Goal: Navigation & Orientation: Find specific page/section

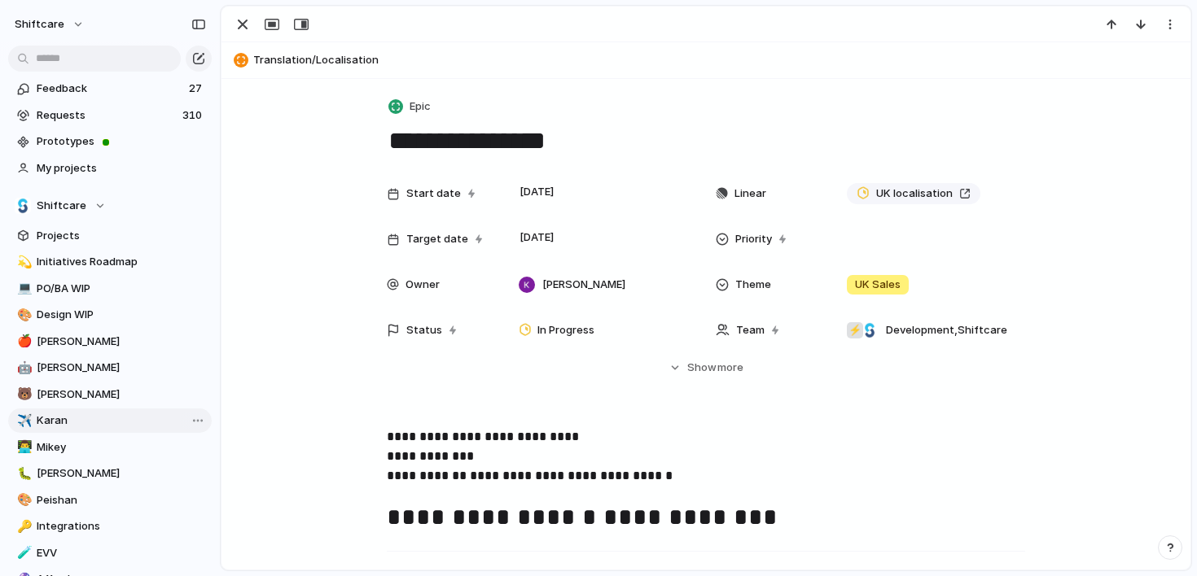
scroll to position [158, 0]
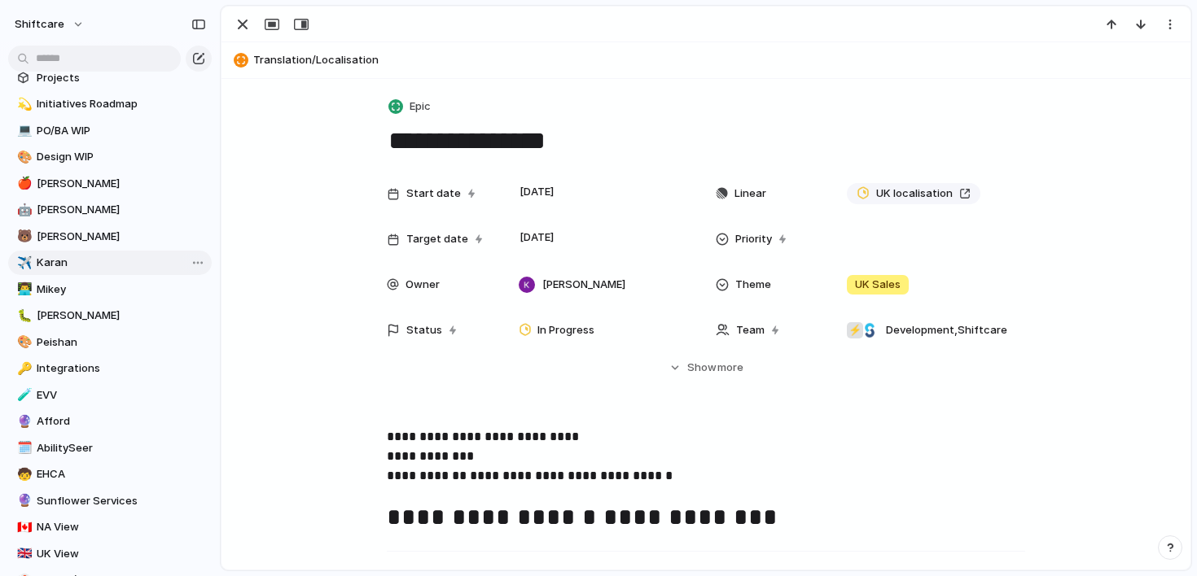
click at [91, 262] on span "Karan" at bounding box center [121, 263] width 169 height 16
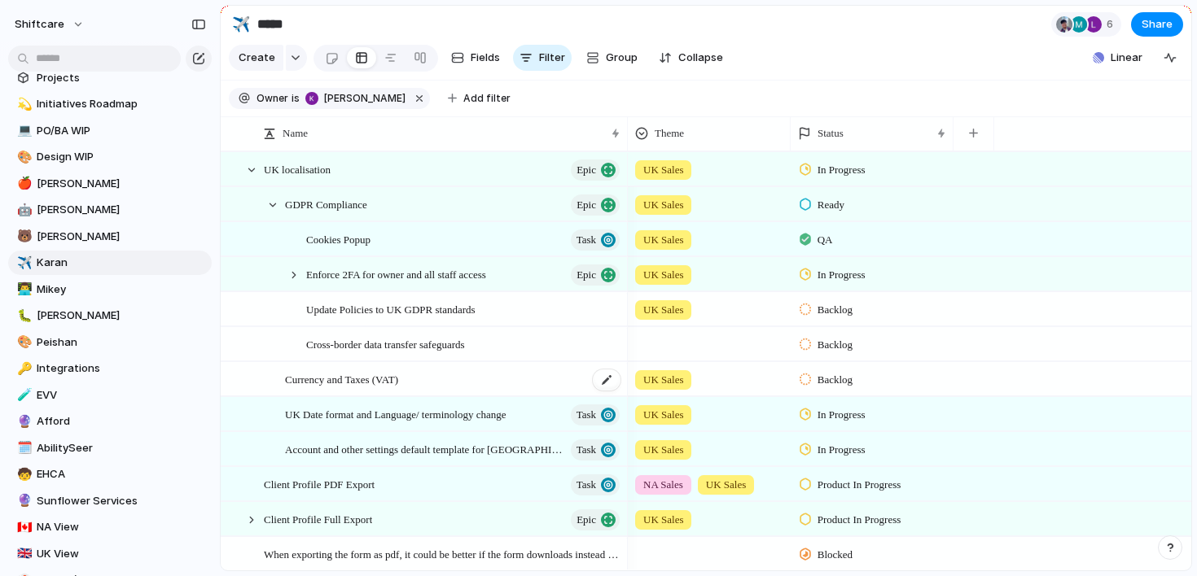
scroll to position [177, 0]
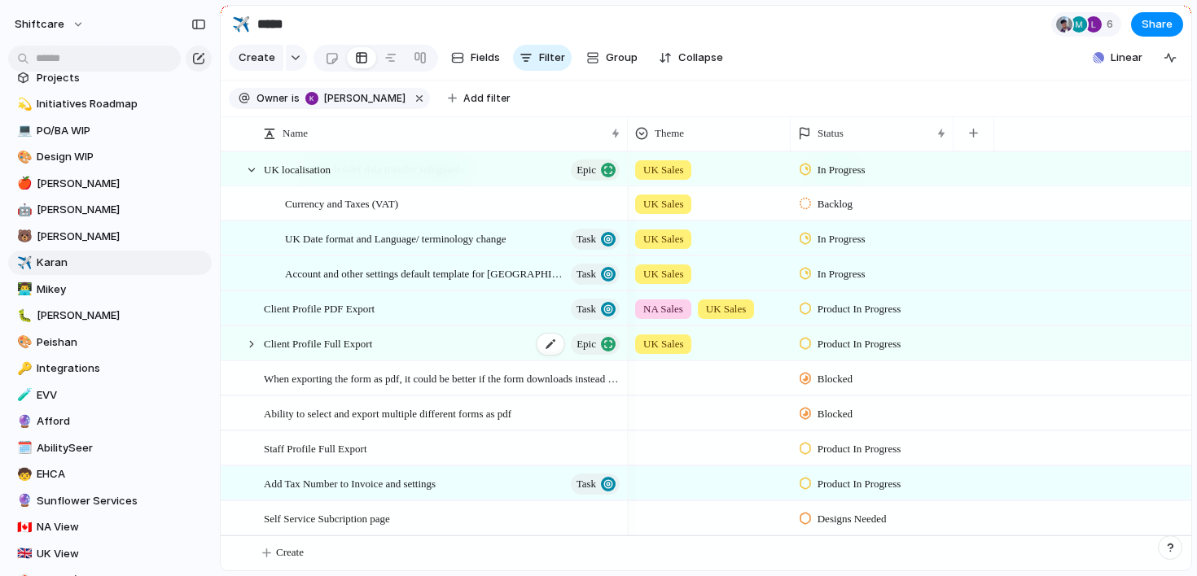
click at [404, 346] on div "Client Profile Full Export Epic" at bounding box center [443, 343] width 358 height 33
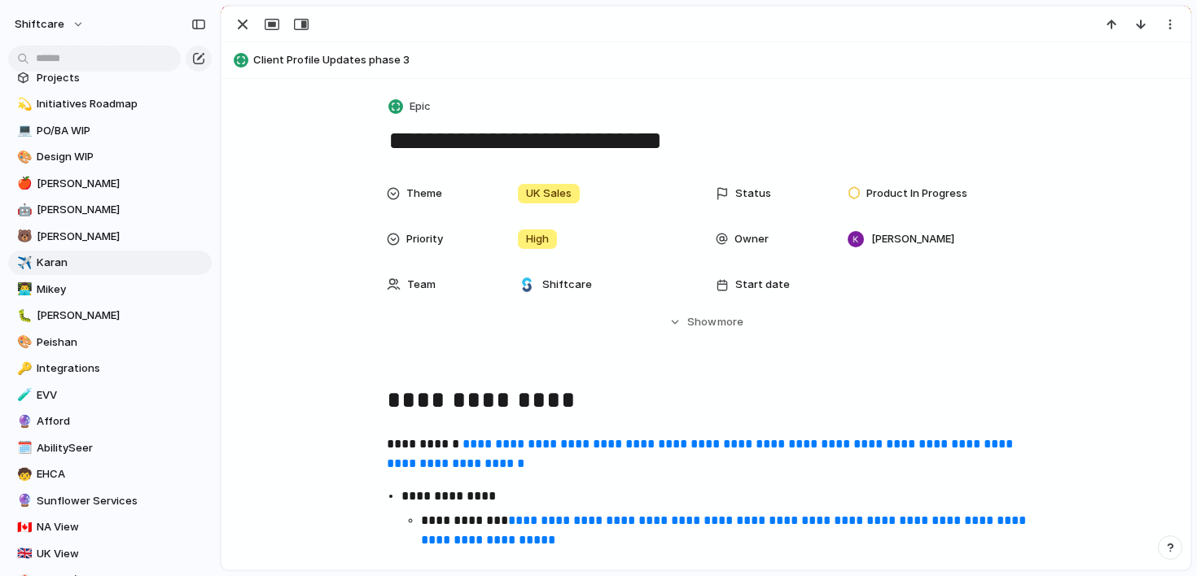
click at [302, 228] on div "Theme UK Sales Status Product In Progress Priority High Owner [PERSON_NAME] Tea…" at bounding box center [706, 253] width 930 height 153
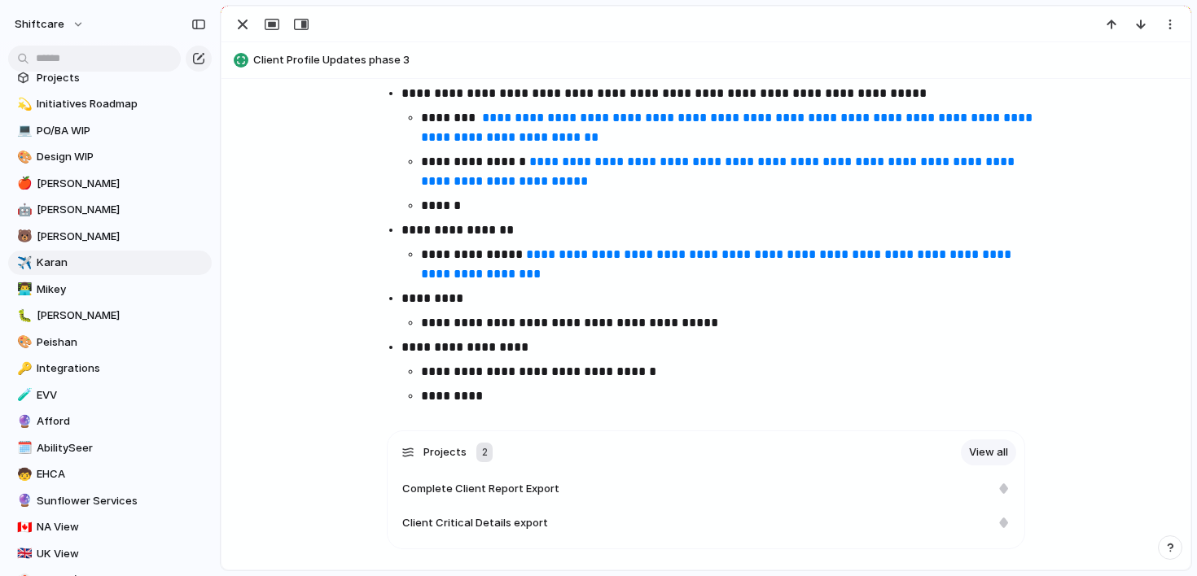
scroll to position [676, 0]
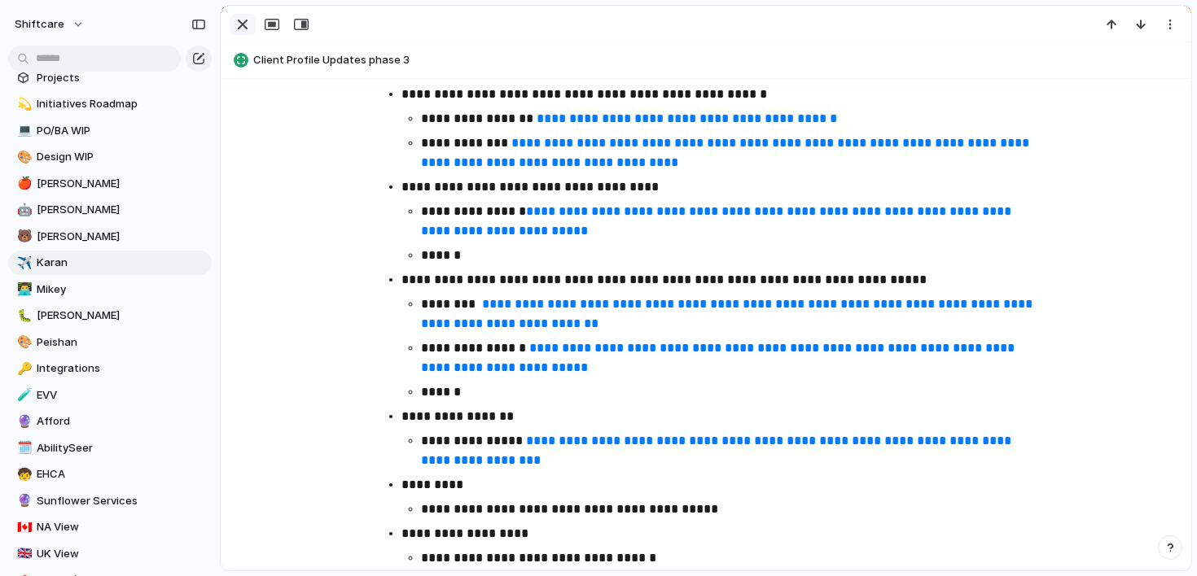
click at [237, 28] on div "button" at bounding box center [243, 25] width 20 height 20
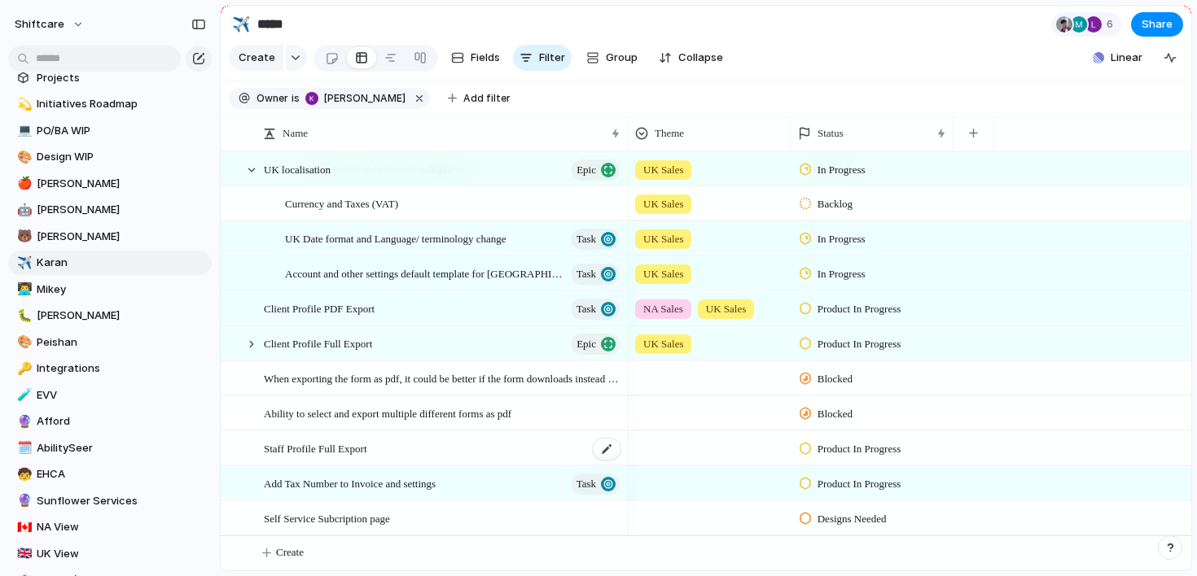
click at [404, 446] on div "Staff Profile Full Export" at bounding box center [443, 448] width 358 height 33
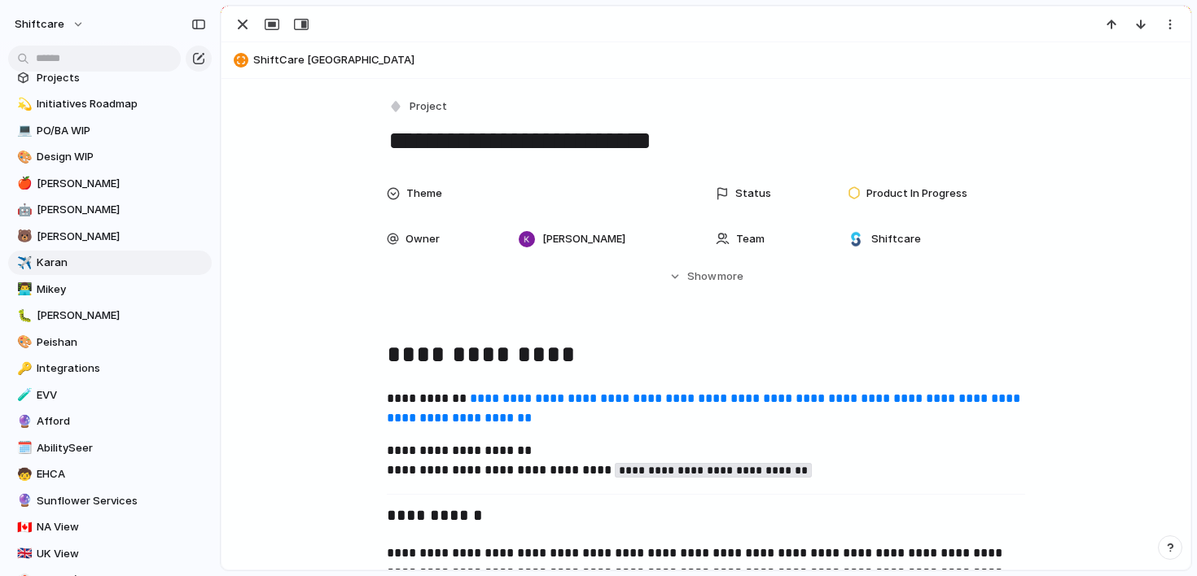
click at [249, 23] on div "button" at bounding box center [243, 25] width 20 height 20
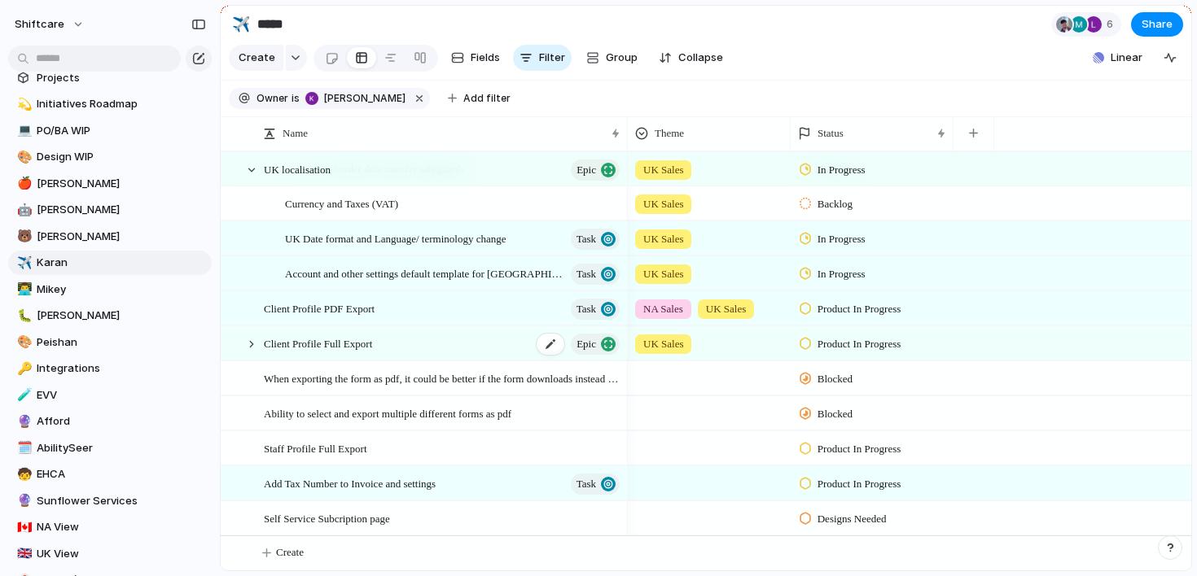
click at [420, 339] on div "Client Profile Full Export Epic" at bounding box center [443, 343] width 358 height 33
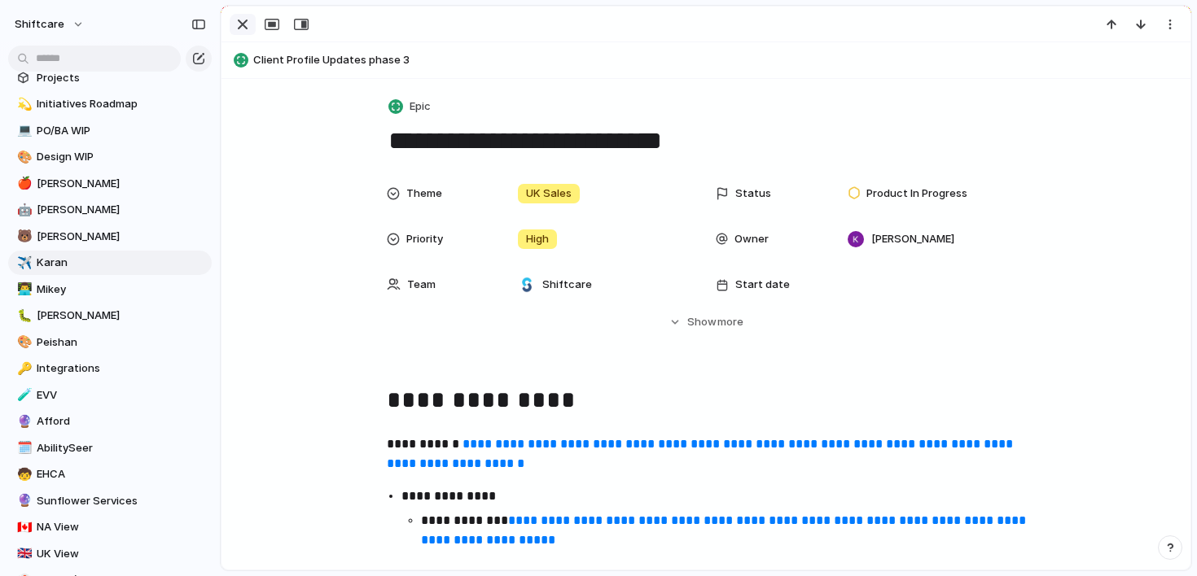
click at [243, 22] on div "button" at bounding box center [243, 25] width 20 height 20
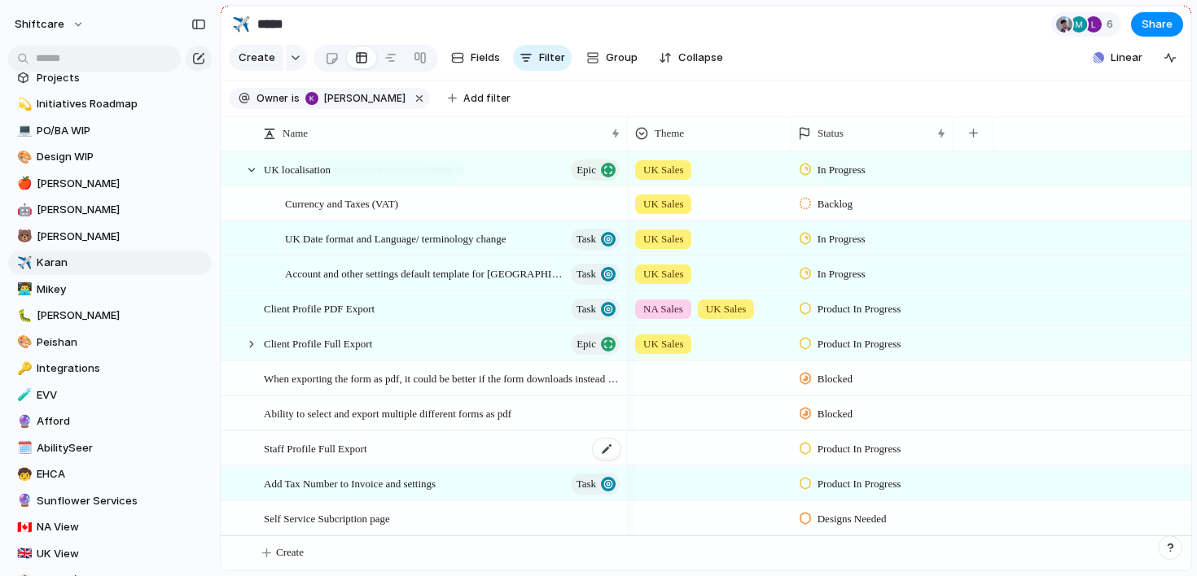
click at [389, 442] on div "Staff Profile Full Export" at bounding box center [443, 448] width 358 height 33
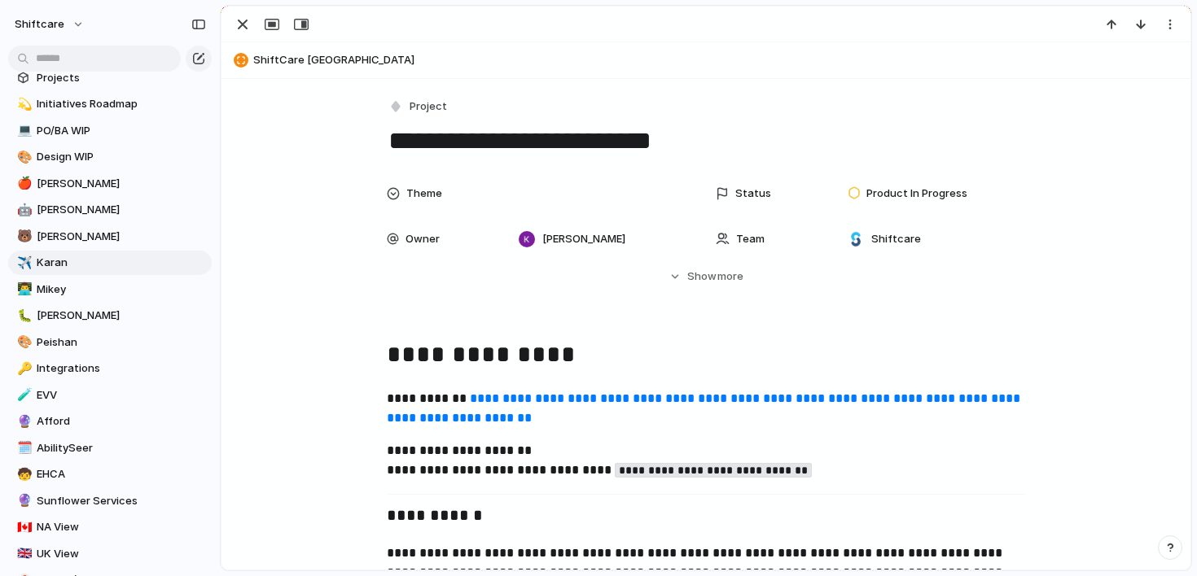
click at [515, 403] on link "**********" at bounding box center [705, 408] width 637 height 32
